Goal: Task Accomplishment & Management: Use online tool/utility

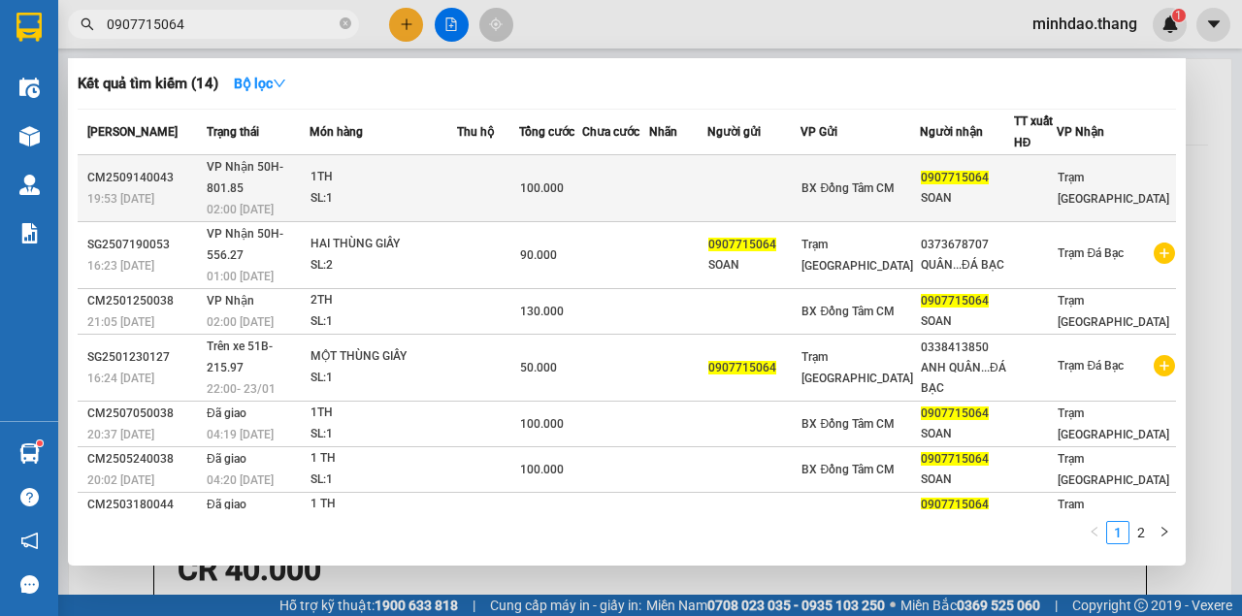
type input "0907715064"
click at [627, 179] on td at bounding box center [615, 188] width 67 height 67
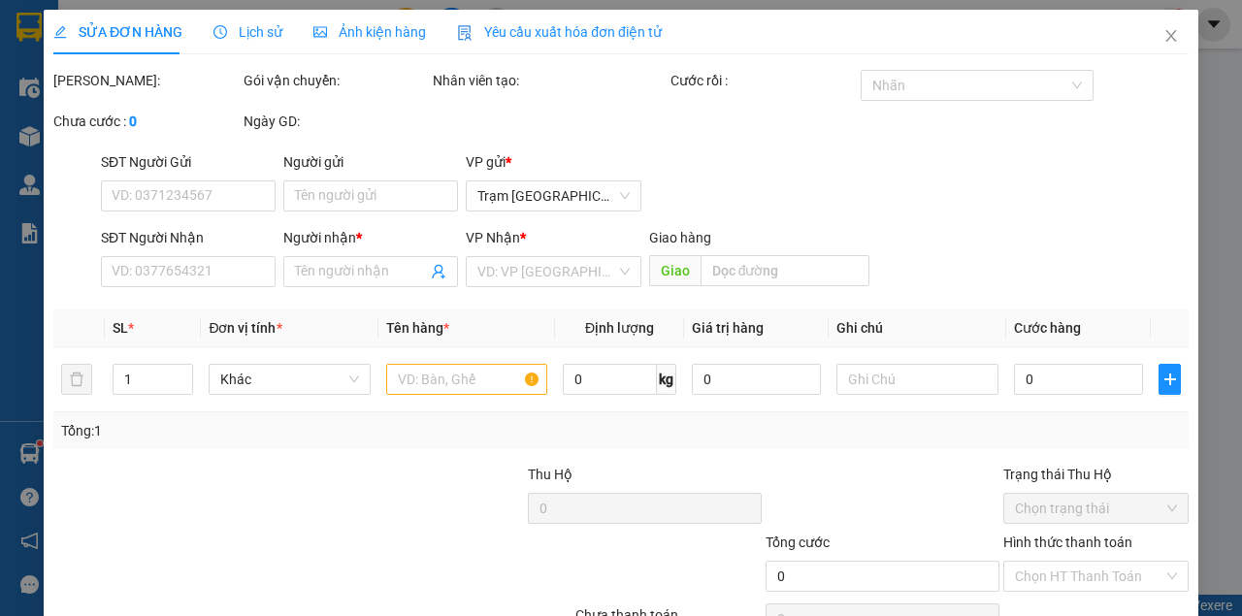
type input "0907715064"
type input "SOAN"
type input "100.000"
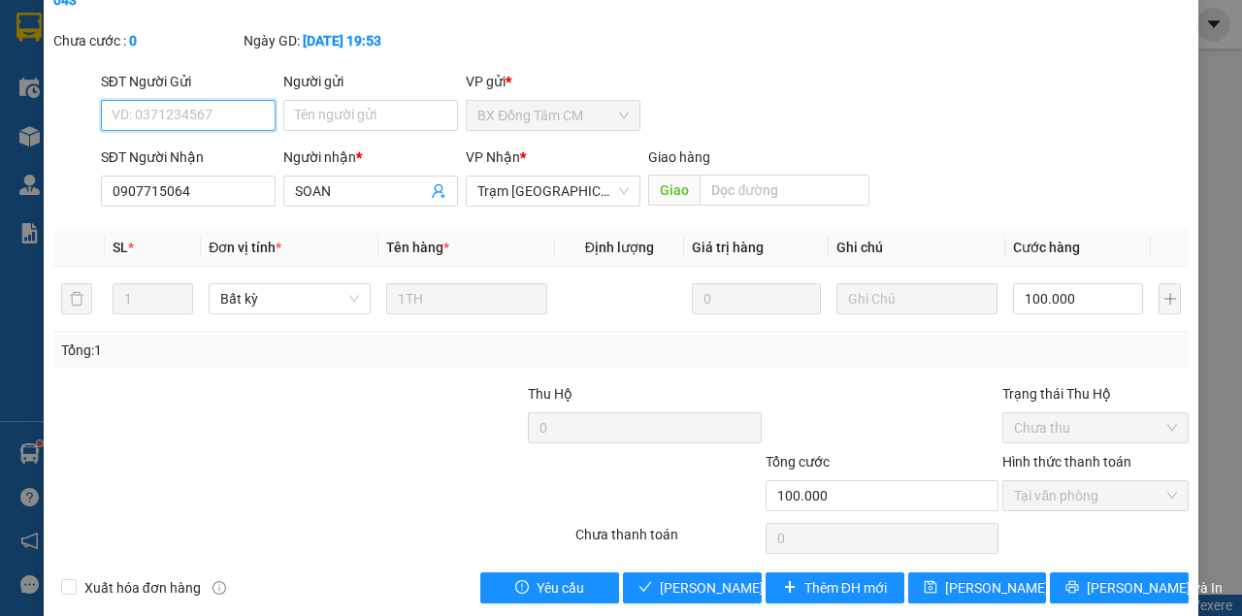
scroll to position [125, 0]
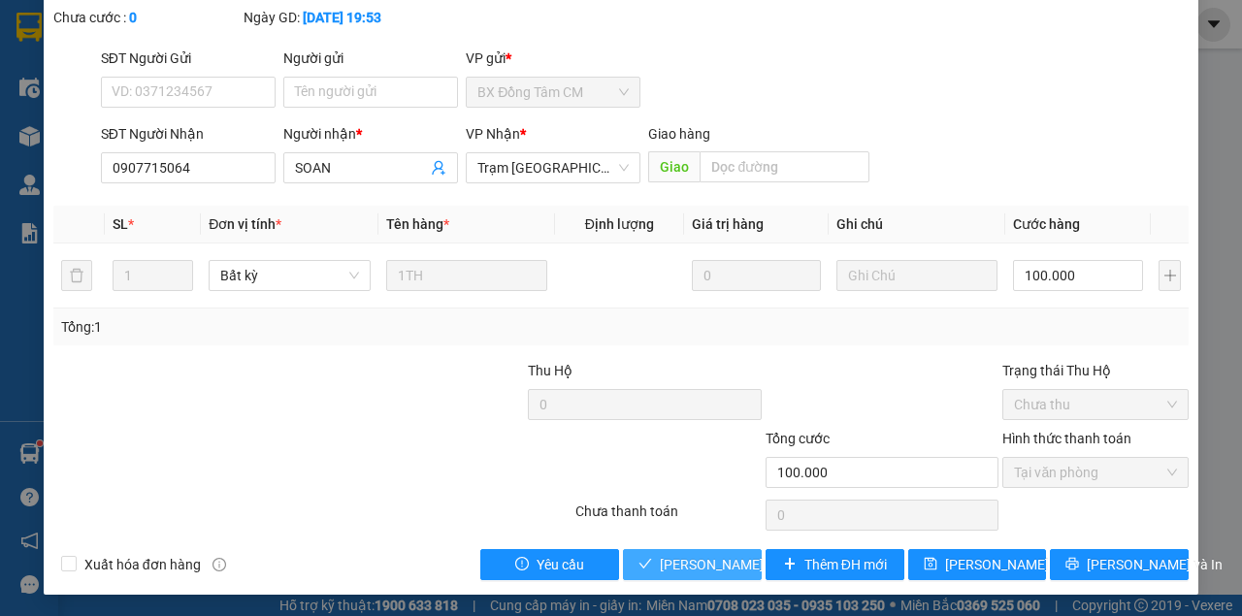
click at [690, 568] on span "[PERSON_NAME] và Giao hàng" at bounding box center [753, 564] width 186 height 21
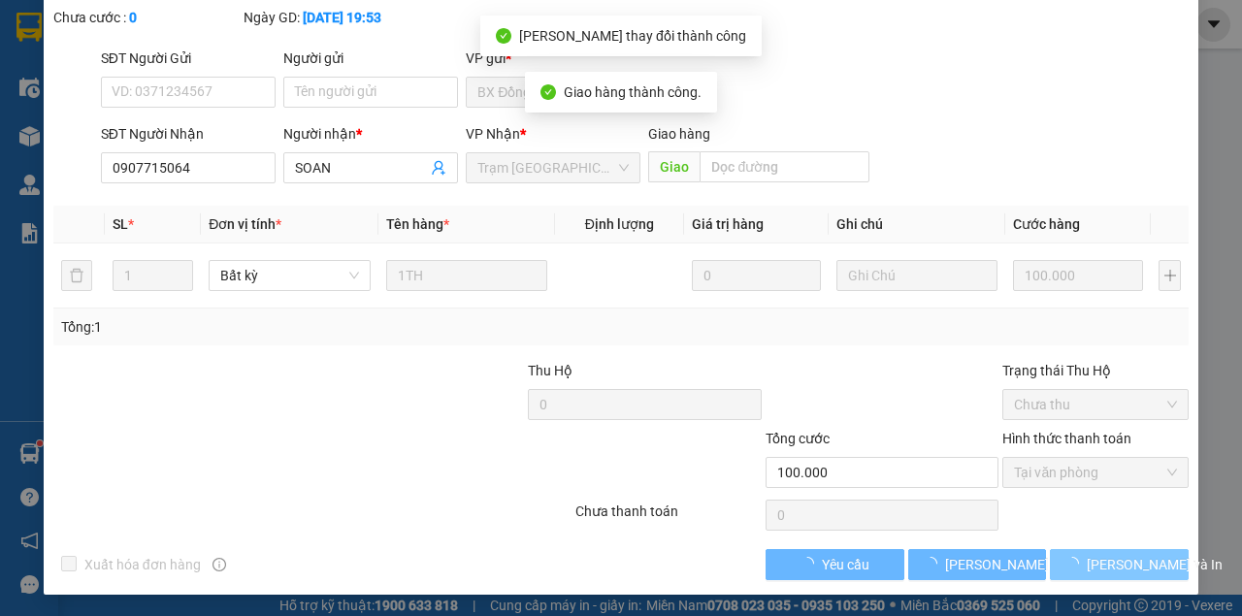
scroll to position [147, 0]
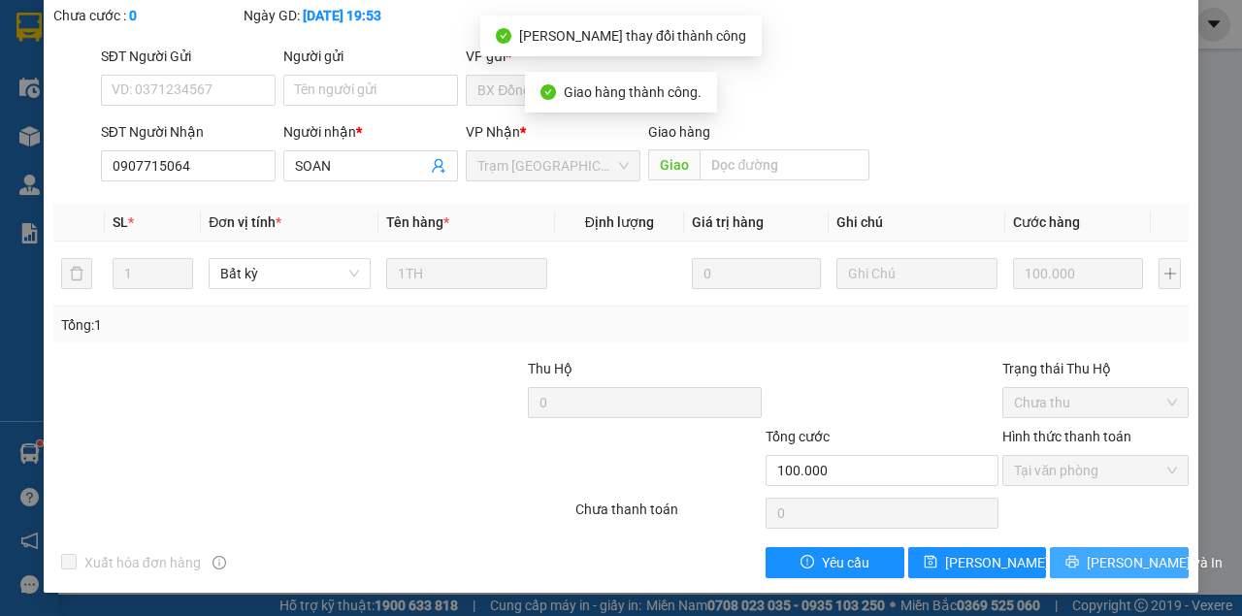
click at [1120, 565] on span "[PERSON_NAME] và In" at bounding box center [1155, 562] width 136 height 21
